Goal: Check status: Check status

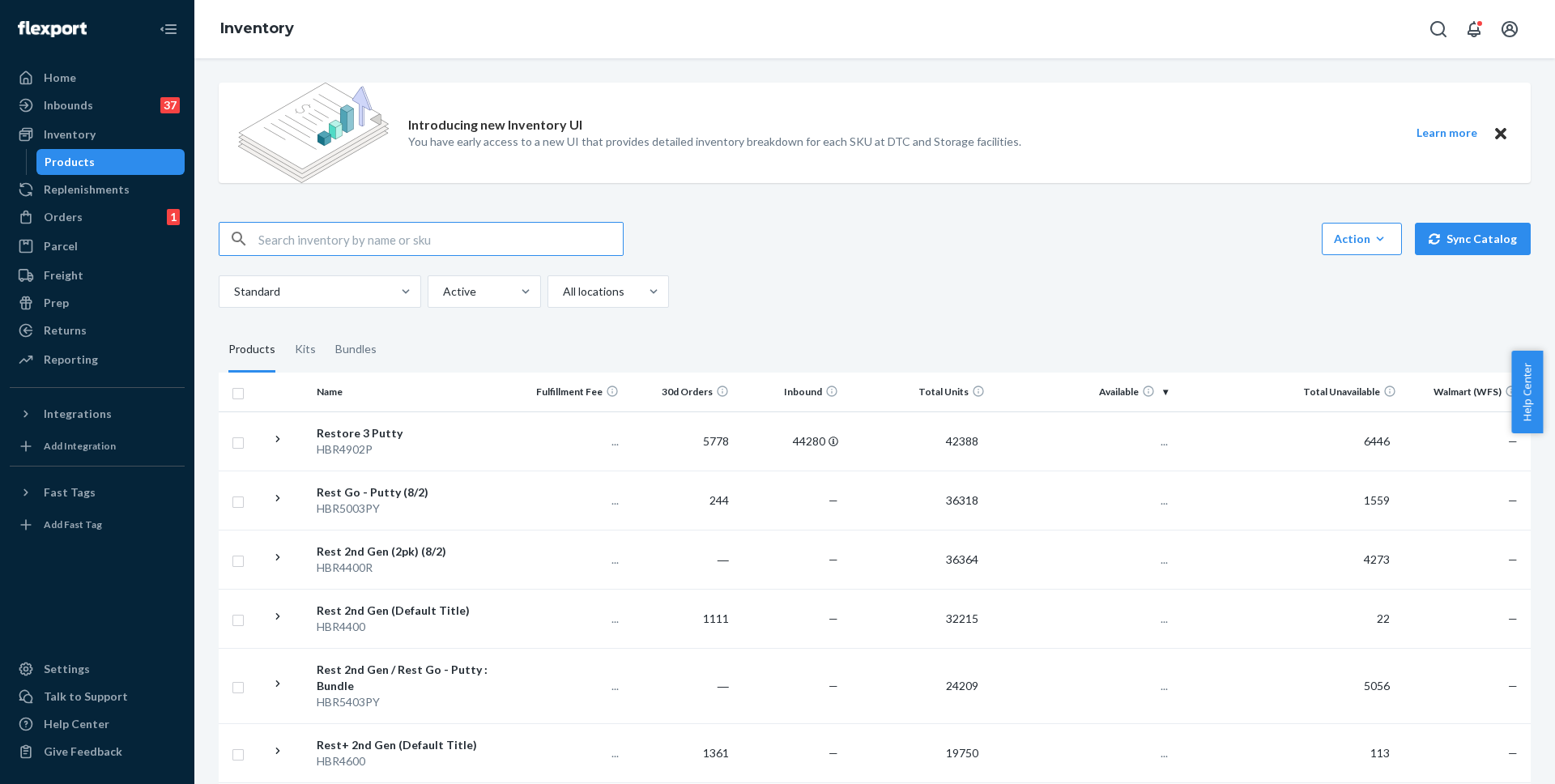
click at [393, 242] on input "text" at bounding box center [440, 238] width 365 height 32
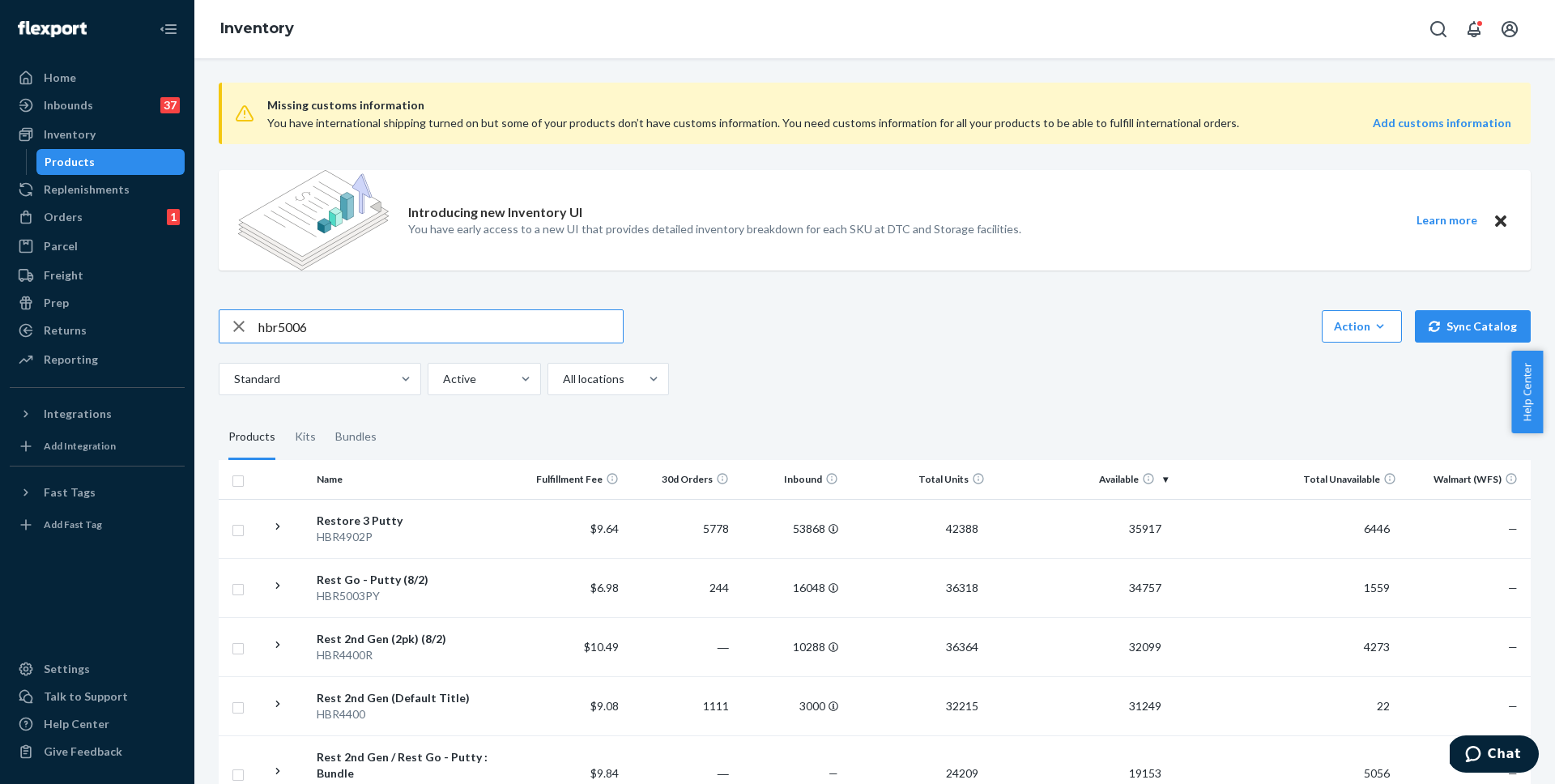
type input "hbr5006"
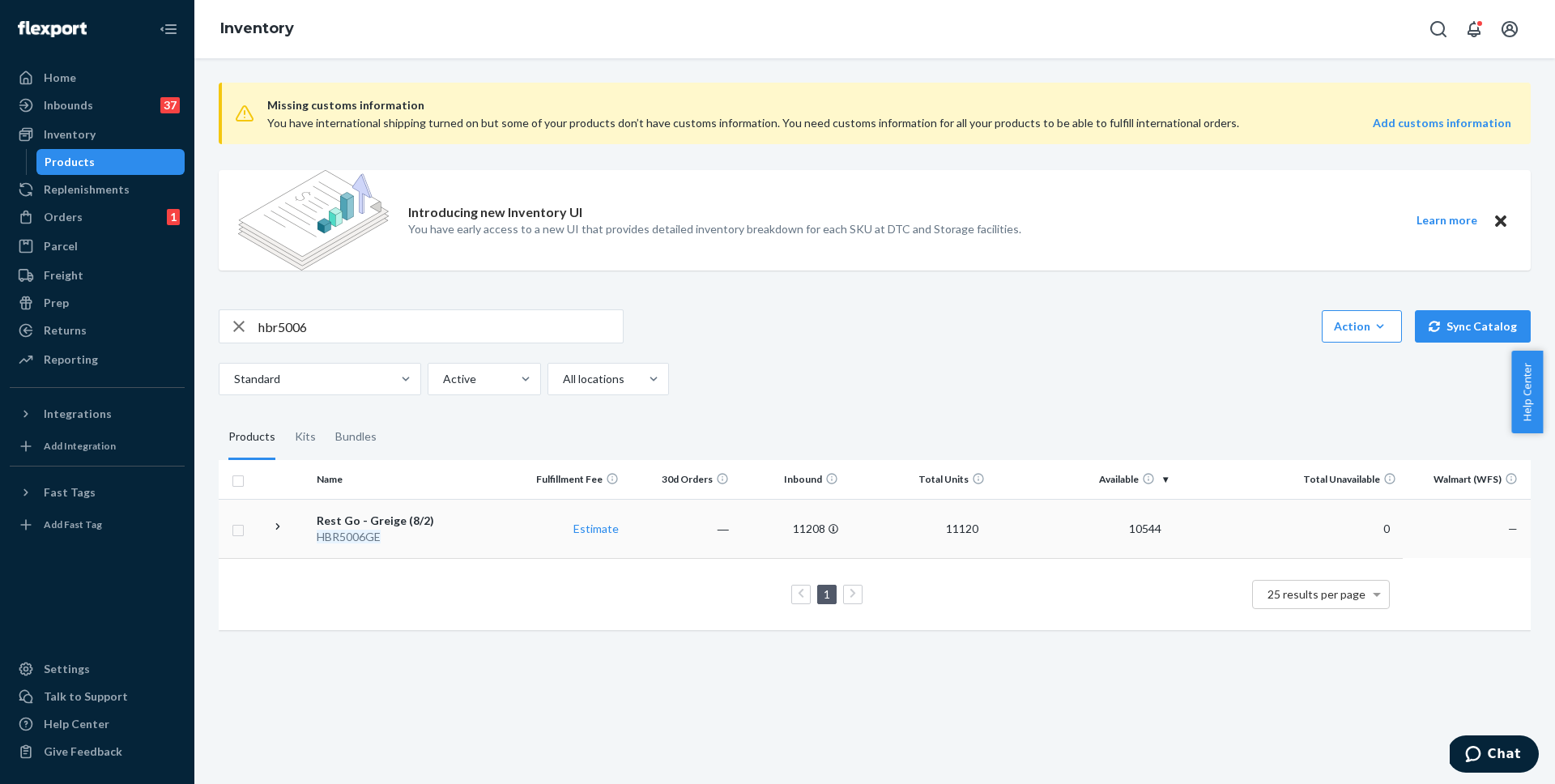
click at [354, 524] on div "Rest Go - Greige (8/2)" at bounding box center [413, 520] width 193 height 16
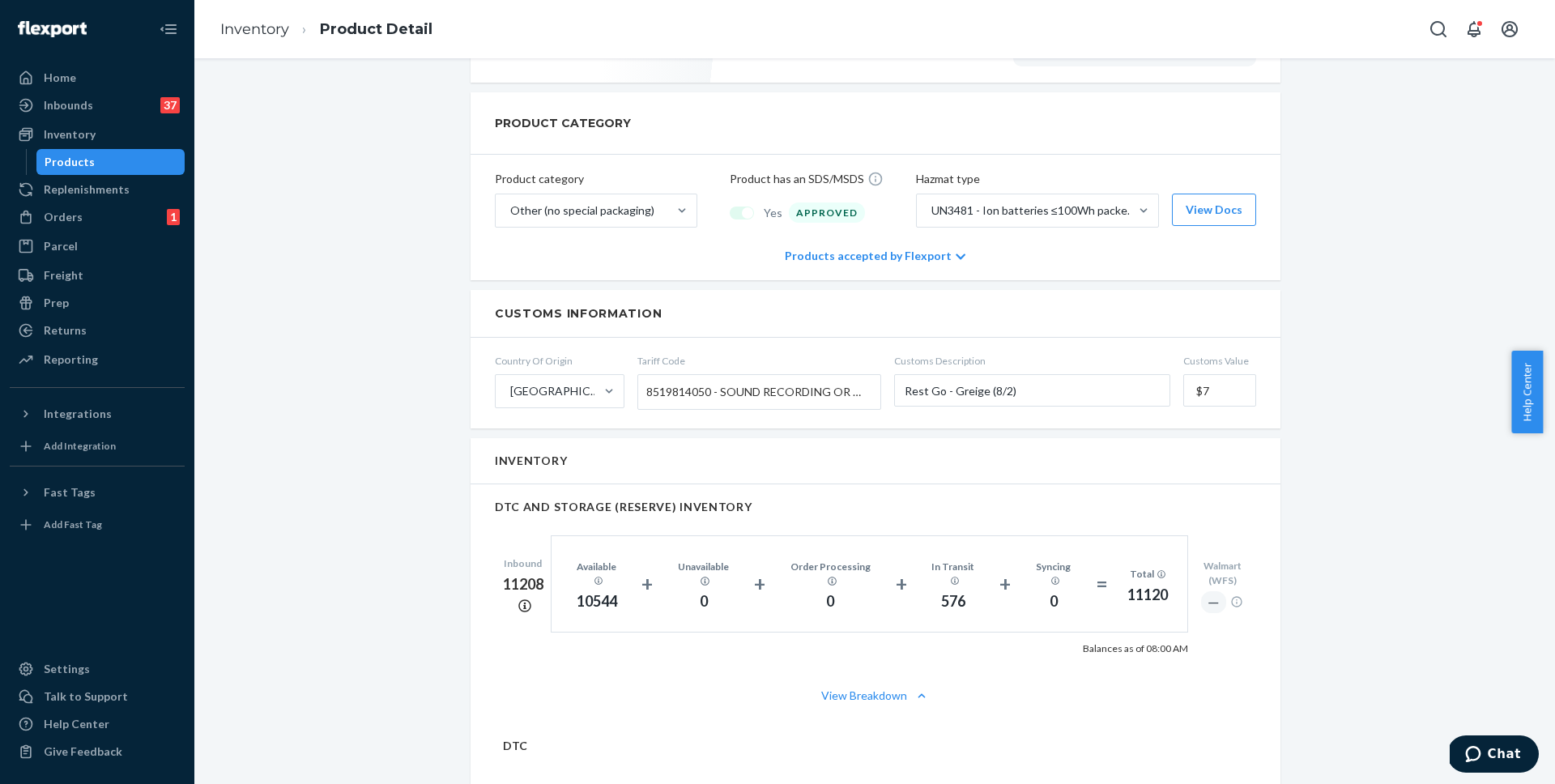
scroll to position [1082, 0]
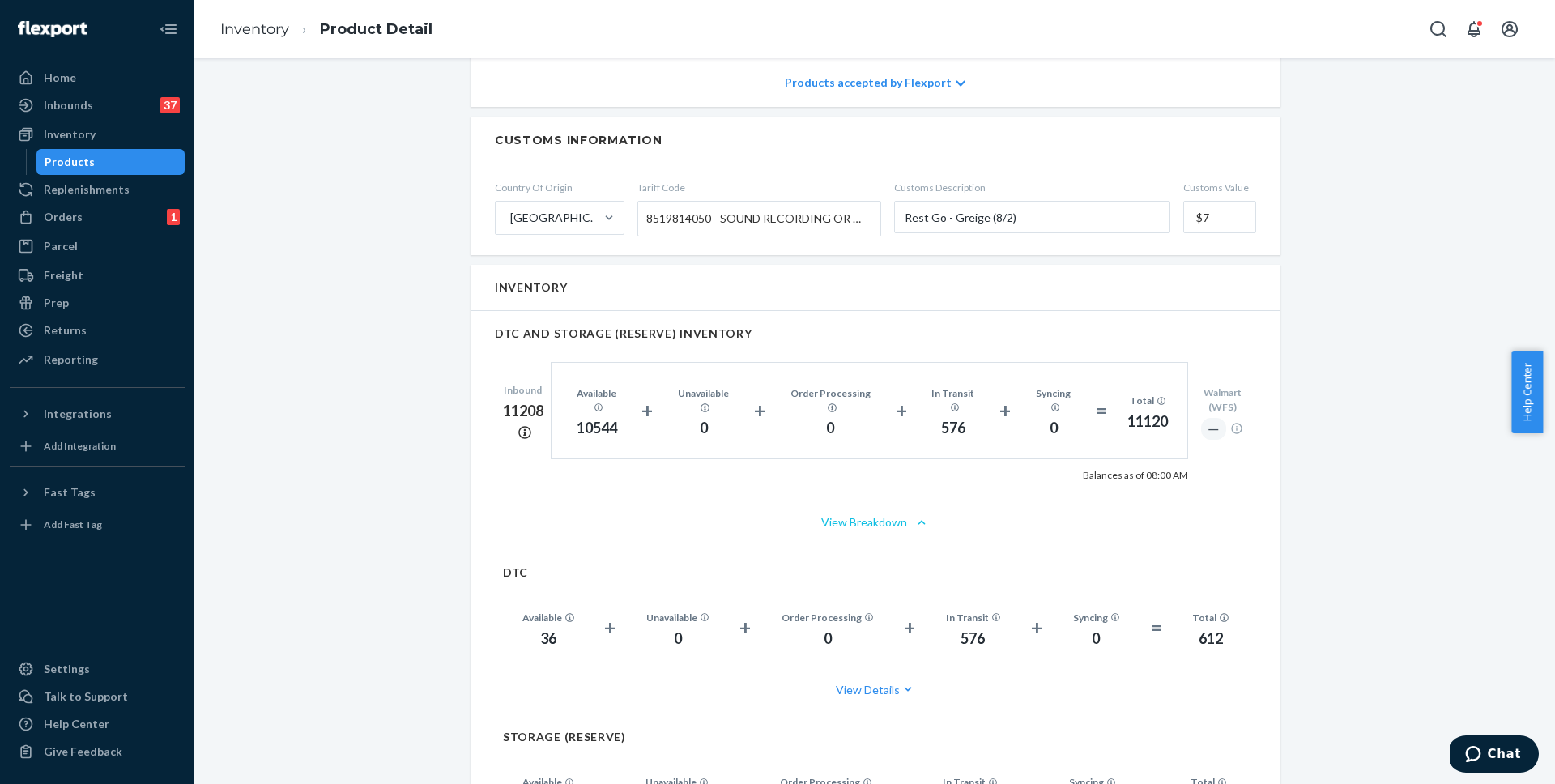
click at [900, 514] on button "View Breakdown" at bounding box center [874, 521] width 761 height 16
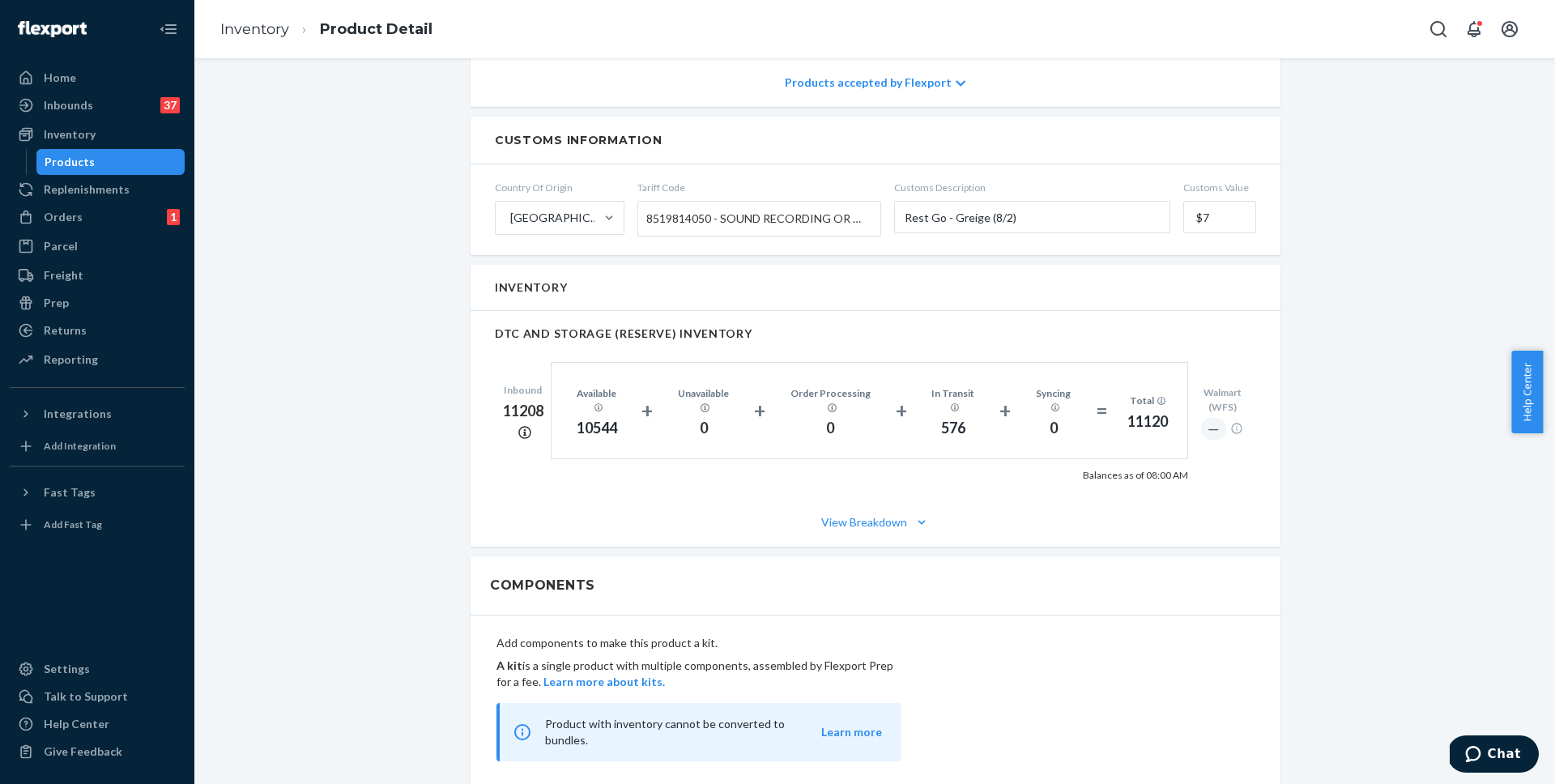
scroll to position [1292, 0]
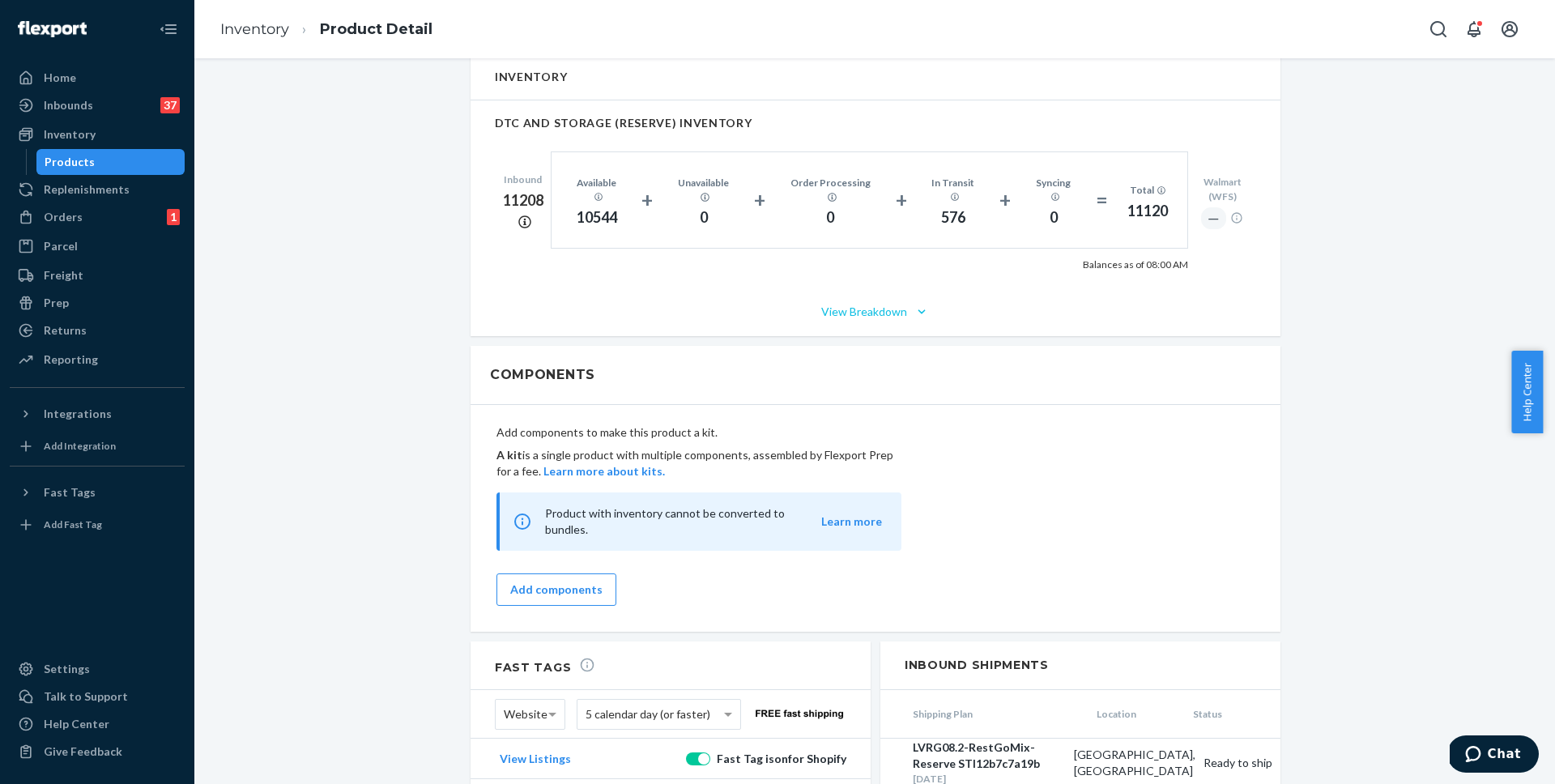
click at [867, 303] on button "View Breakdown" at bounding box center [874, 311] width 761 height 16
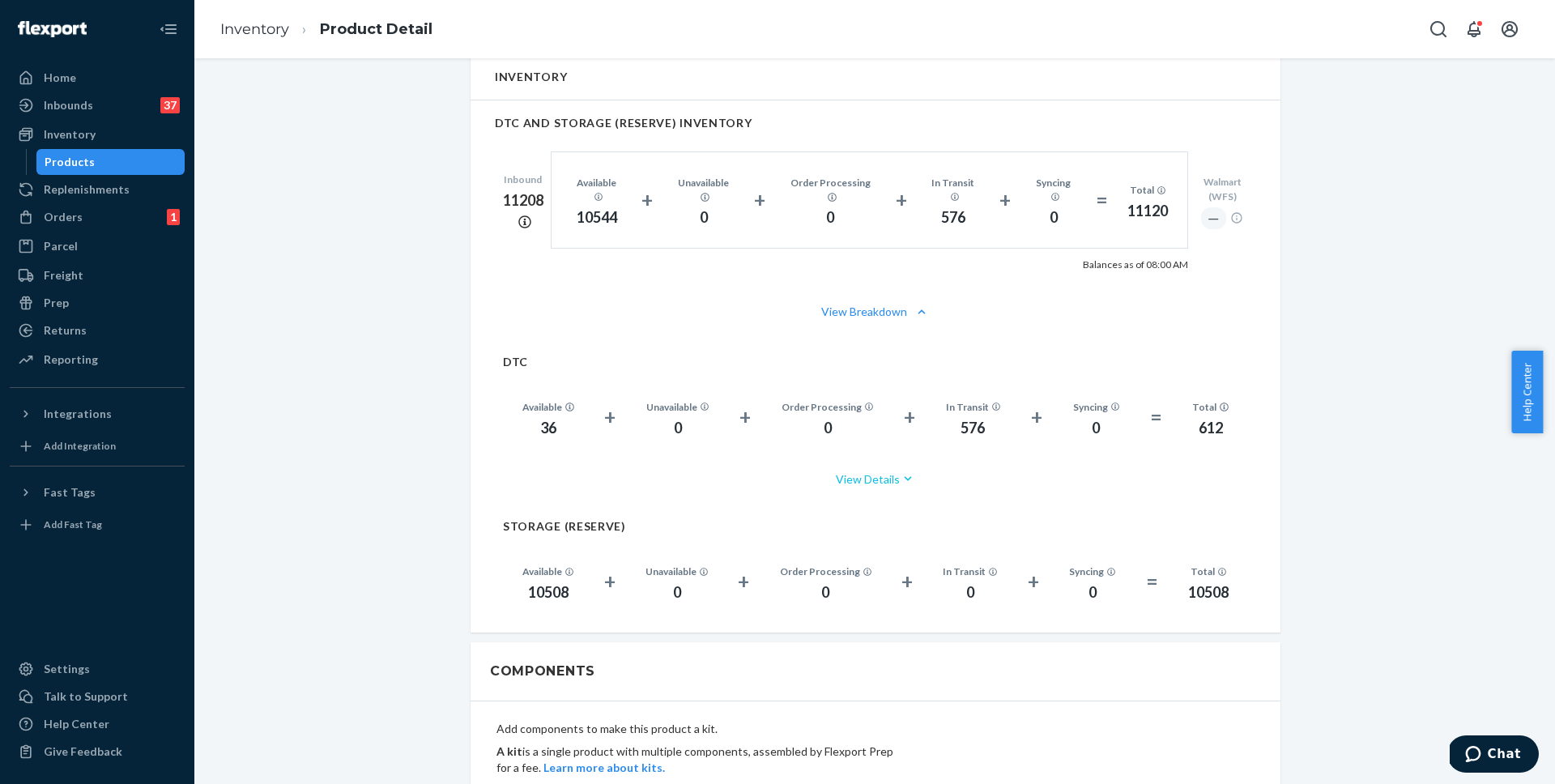
click at [861, 469] on button "View Details" at bounding box center [875, 479] width 745 height 43
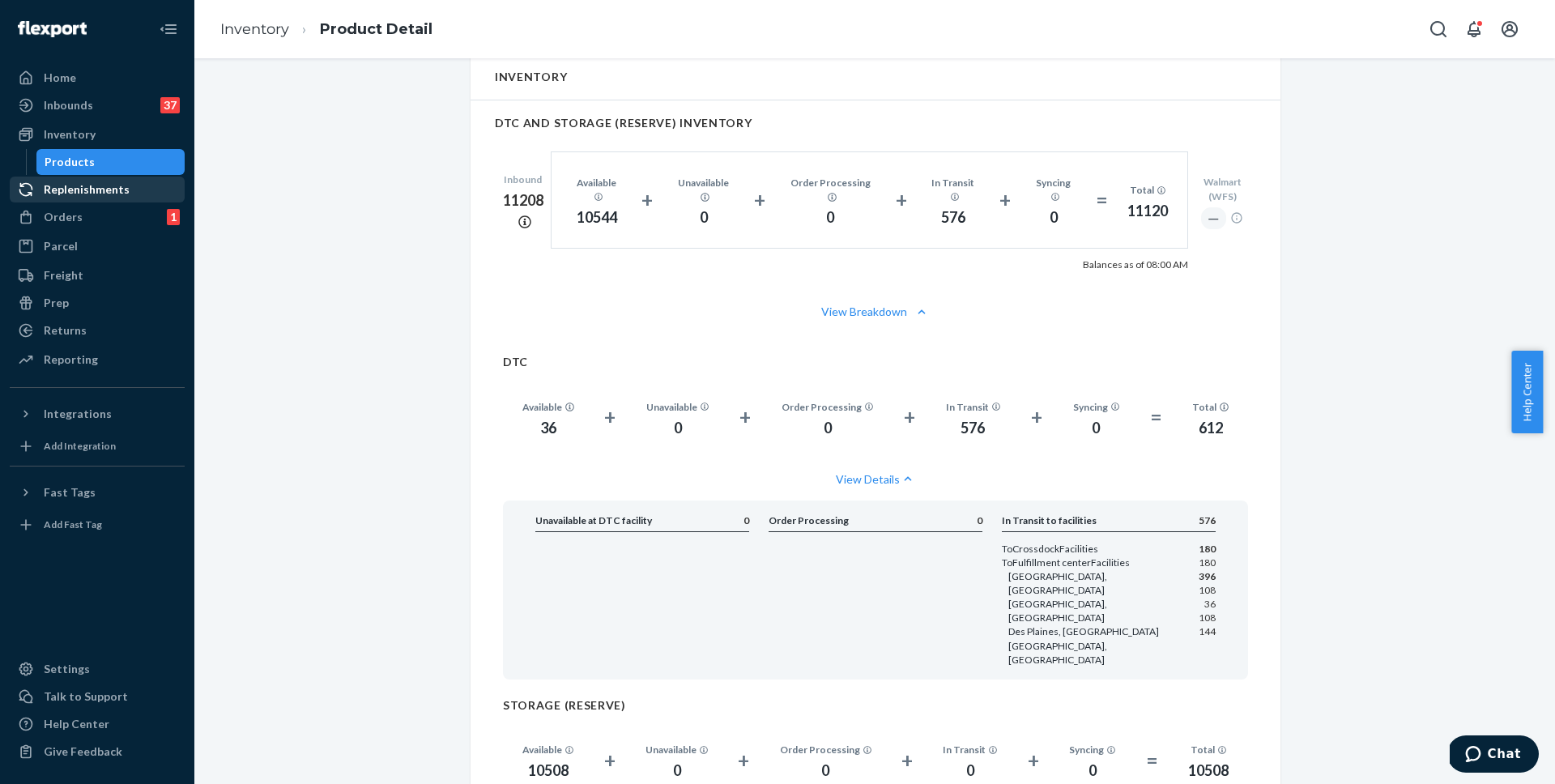
click at [75, 190] on div "Replenishments" at bounding box center [86, 189] width 86 height 16
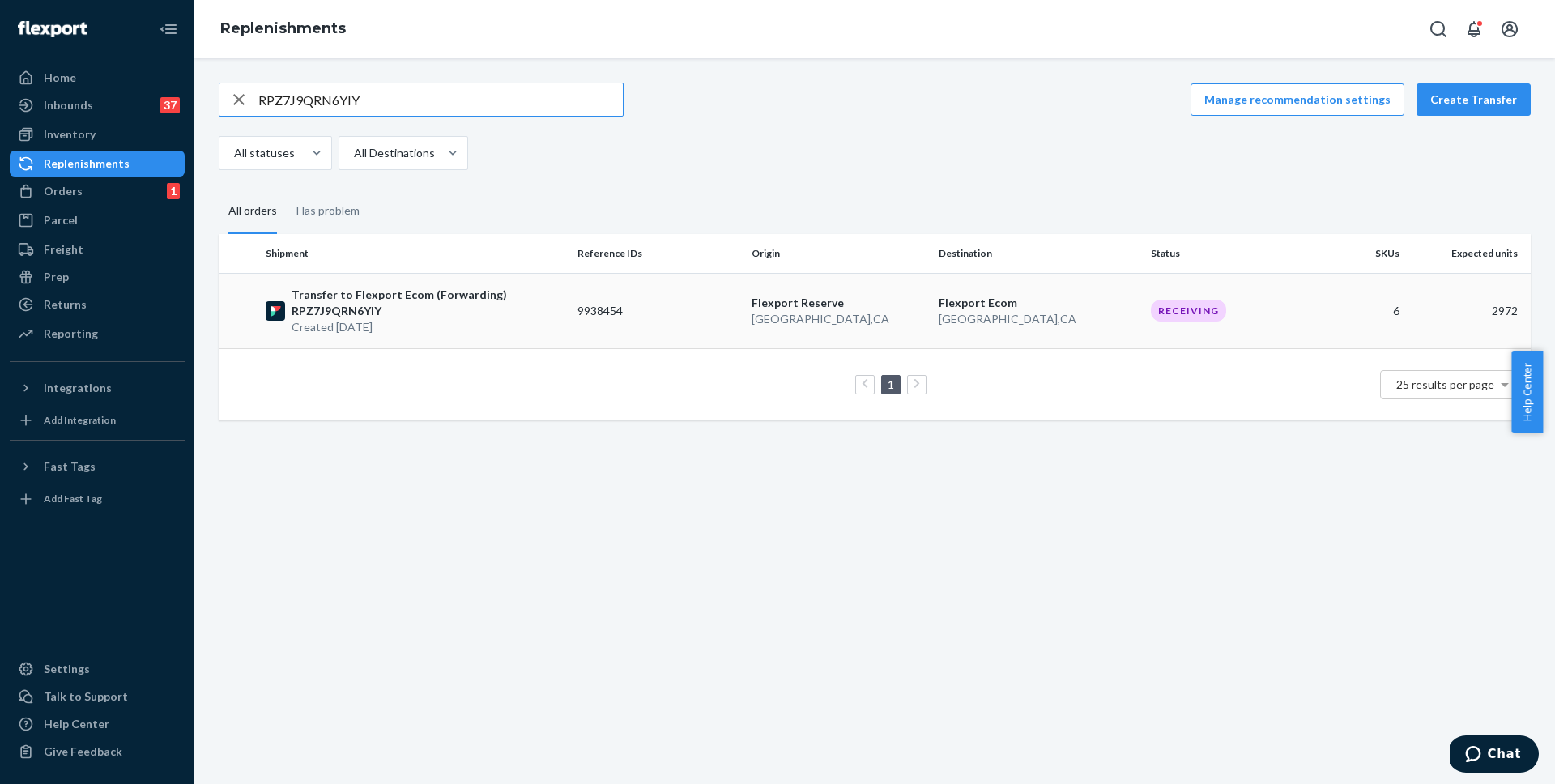
type input "RPZ7J9QRN6YIY"
click at [438, 296] on p "Transfer to Flexport Ecom (Forwarding) RPZ7J9QRN6YIY" at bounding box center [428, 302] width 273 height 32
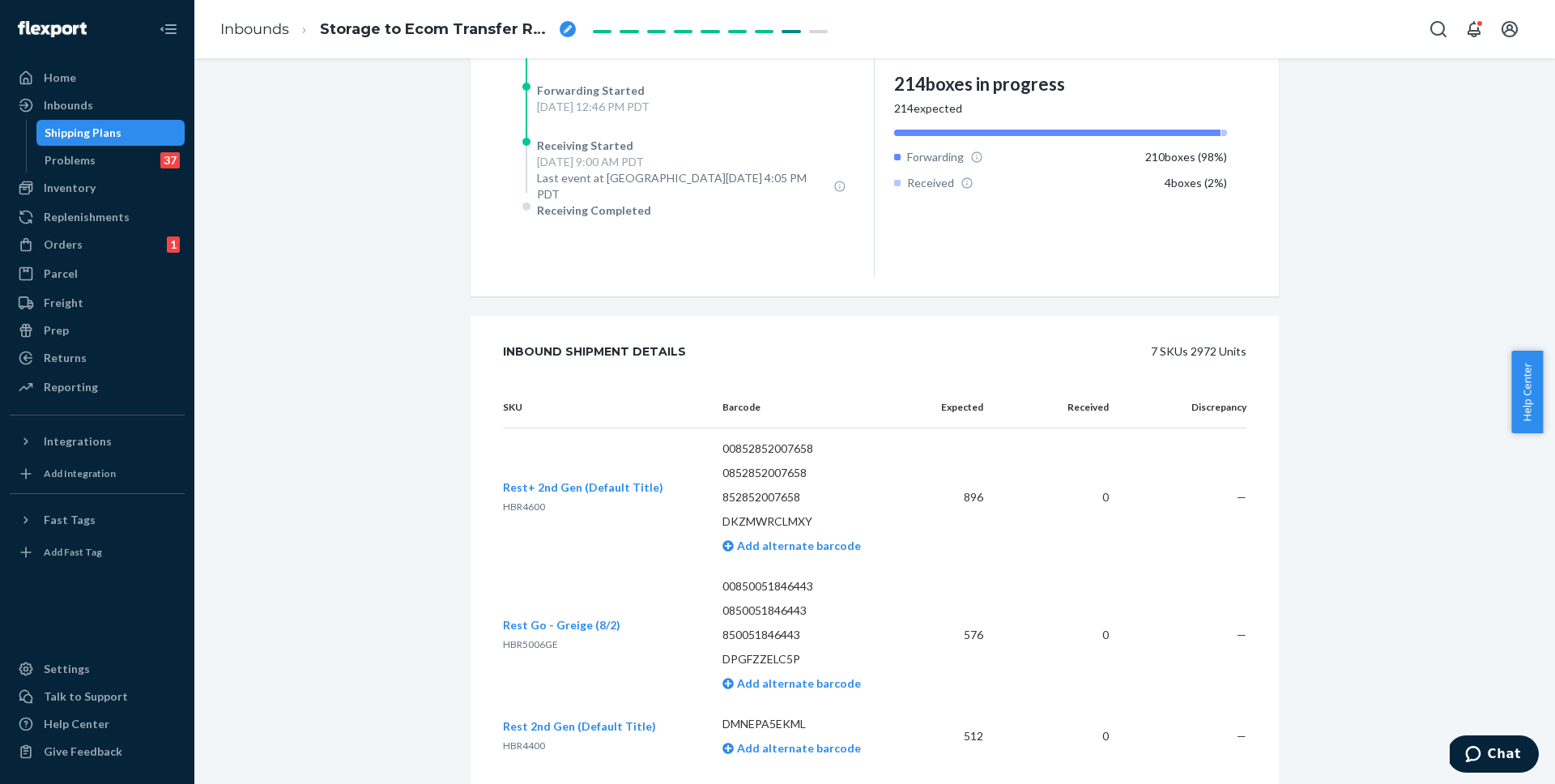
scroll to position [938, 0]
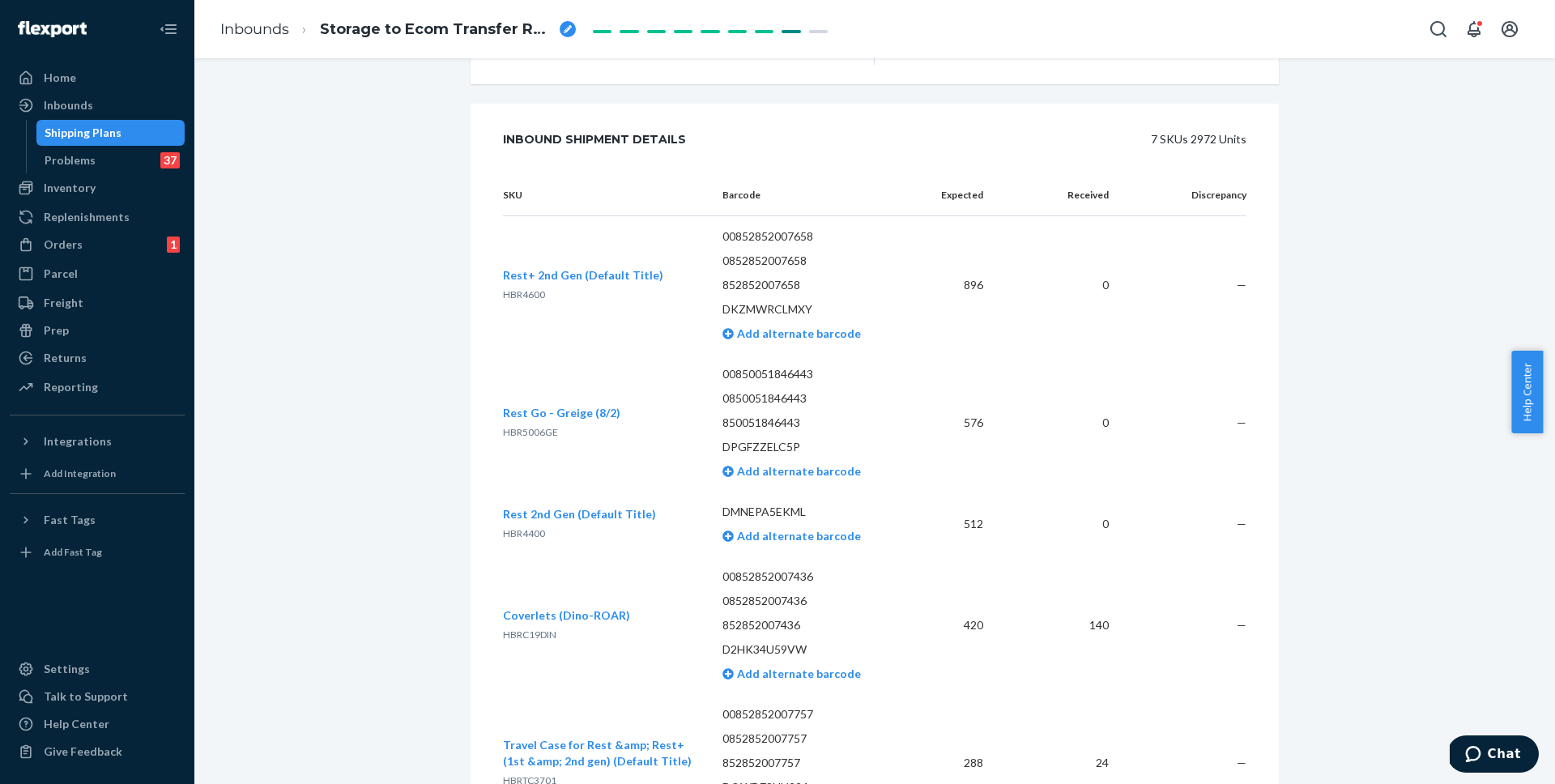
click at [561, 405] on span "Rest Go - Greige (8/2)" at bounding box center [561, 412] width 117 height 14
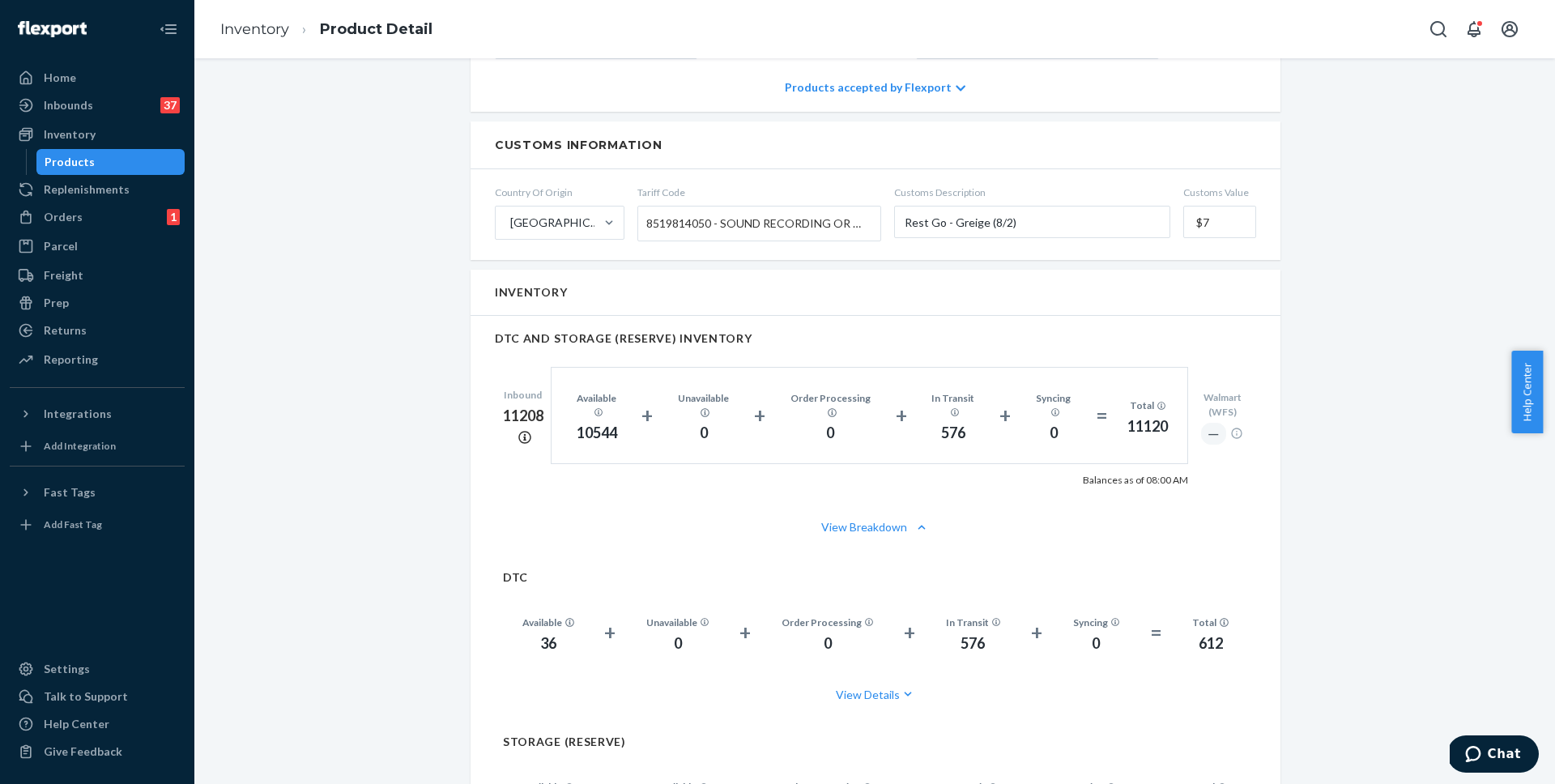
scroll to position [1182, 0]
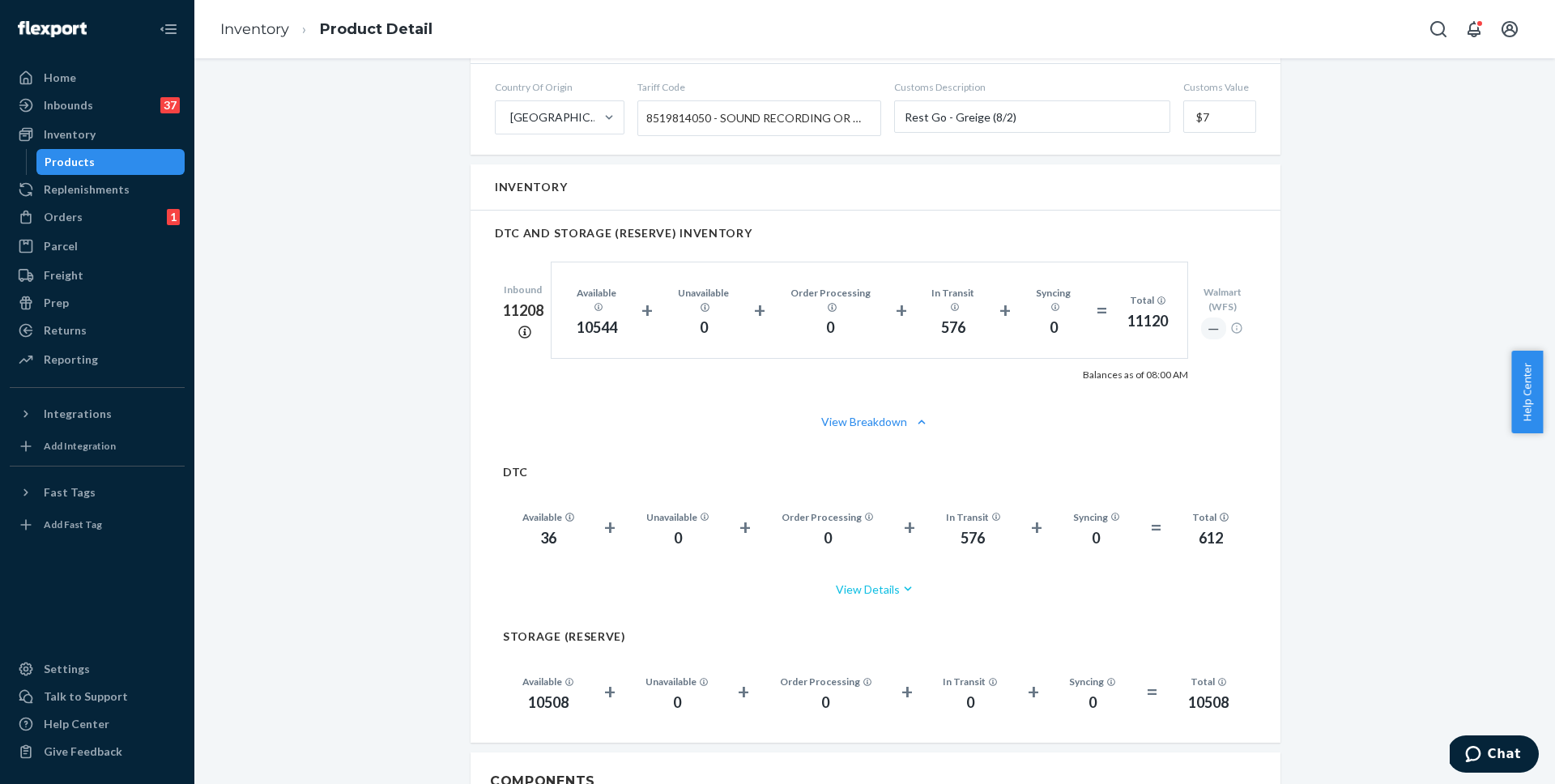
click at [885, 573] on button "View Details" at bounding box center [875, 589] width 745 height 43
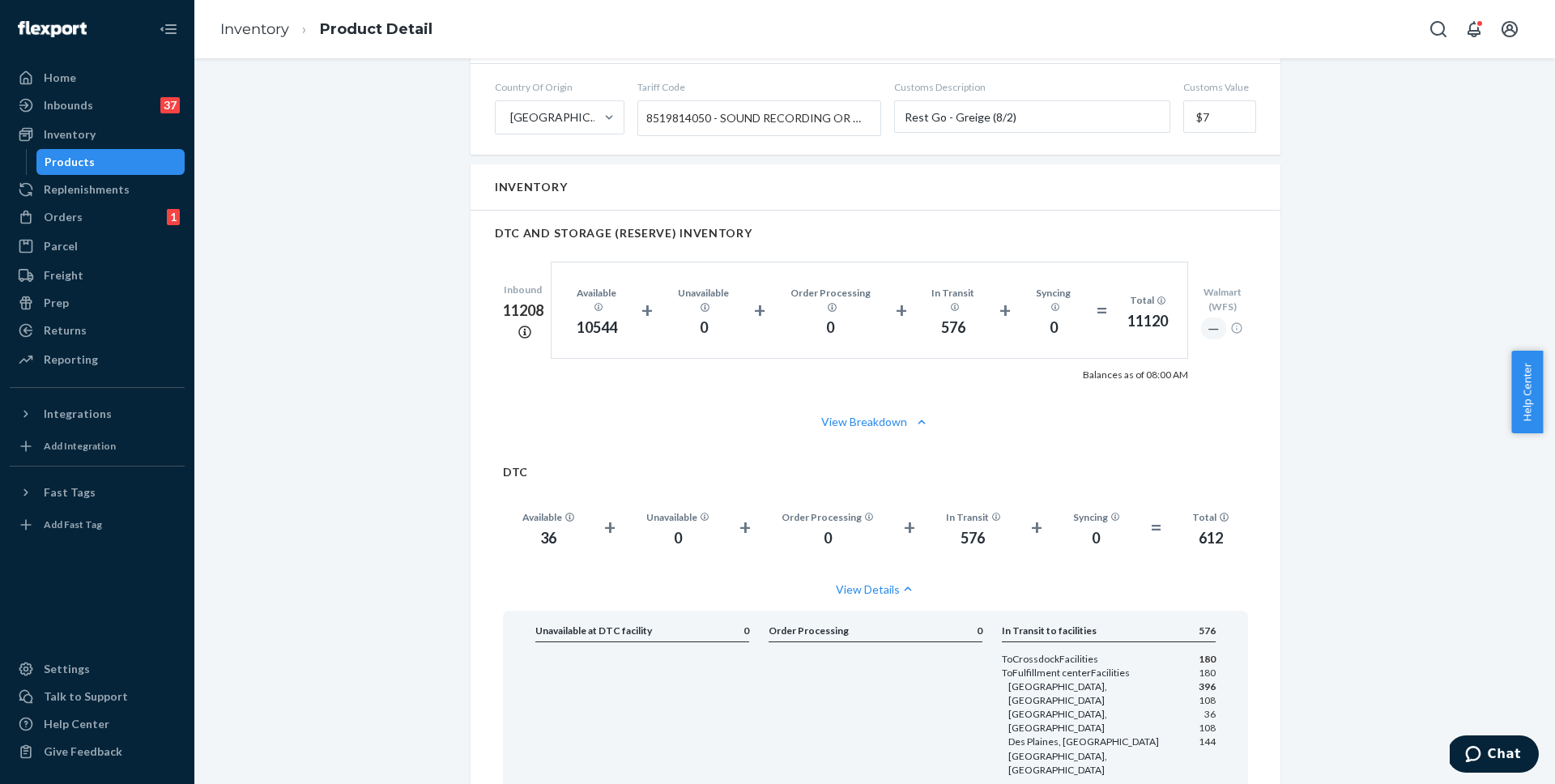
scroll to position [1546, 0]
